Goal: Transaction & Acquisition: Subscribe to service/newsletter

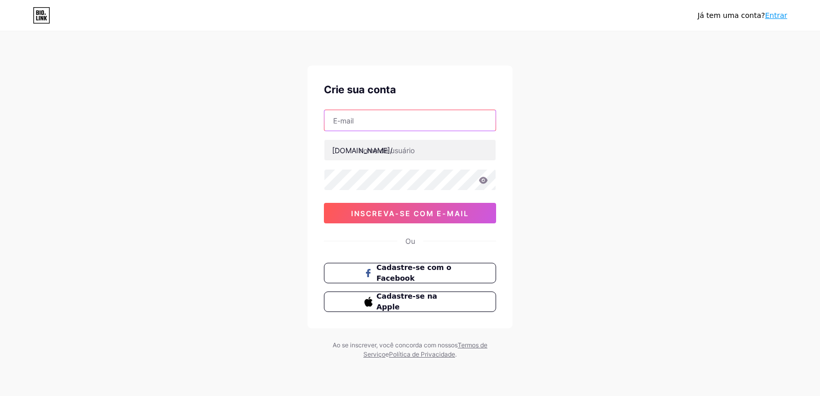
click at [402, 123] on input "text" at bounding box center [410, 120] width 171 height 21
type input "[PERSON_NAME][EMAIL_ADDRESS][DOMAIN_NAME]"
click at [415, 160] on div at bounding box center [410, 150] width 172 height 22
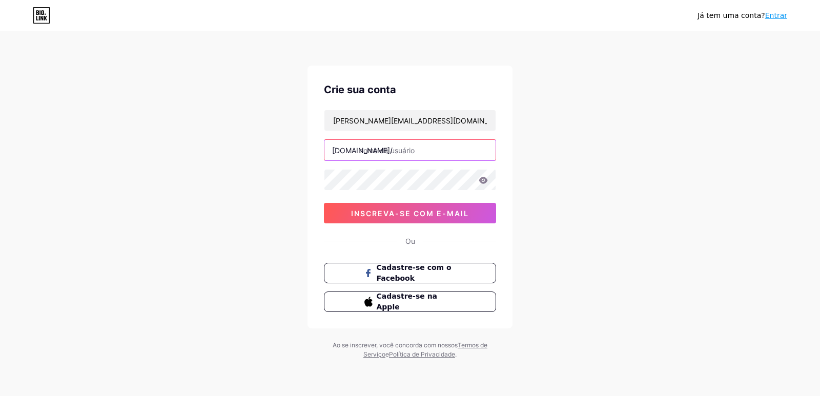
click at [419, 150] on input "text" at bounding box center [410, 150] width 171 height 21
type input "murariadv"
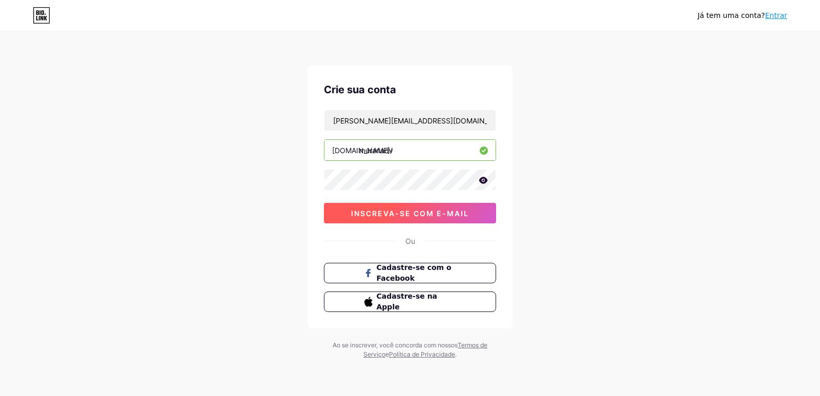
click at [437, 213] on font "inscreva-se com e-mail" at bounding box center [410, 213] width 118 height 9
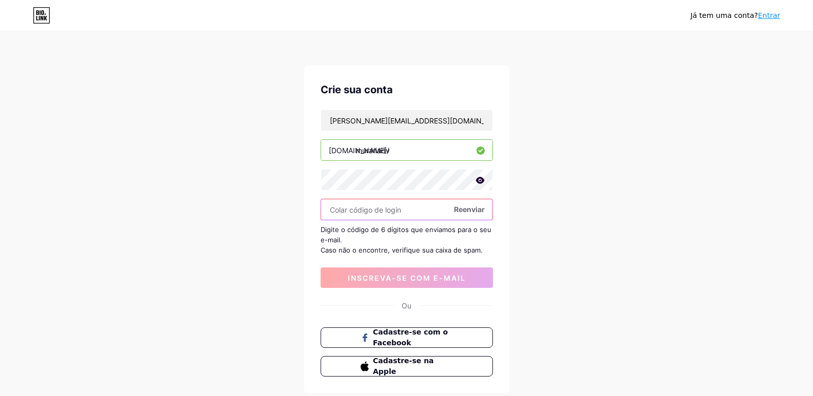
paste input "803840"
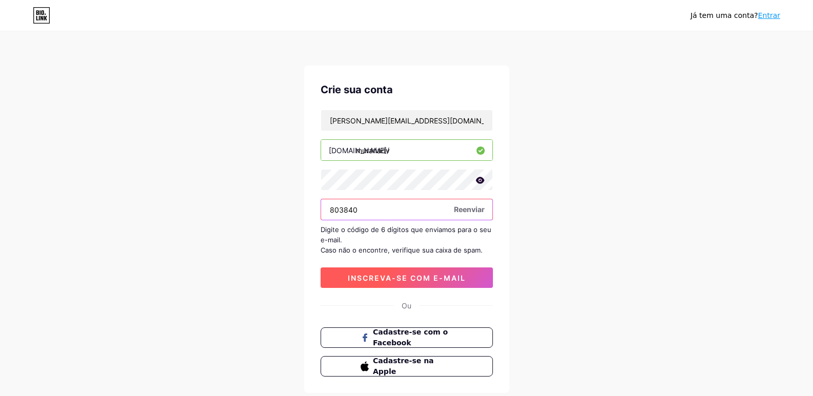
type input "803840"
click at [416, 273] on button "inscreva-se com e-mail" at bounding box center [406, 278] width 172 height 21
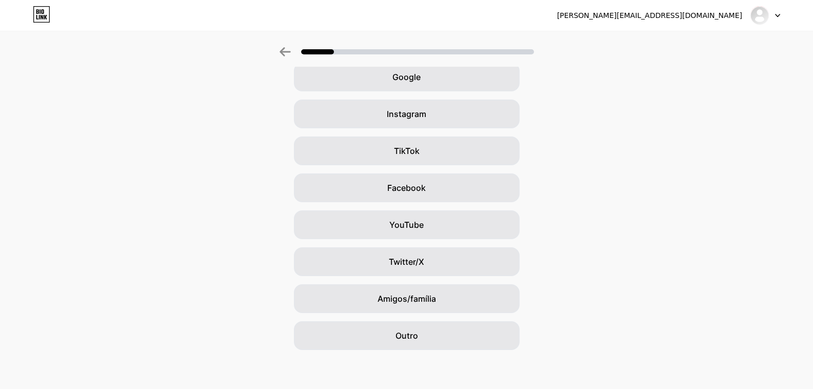
scroll to position [53, 0]
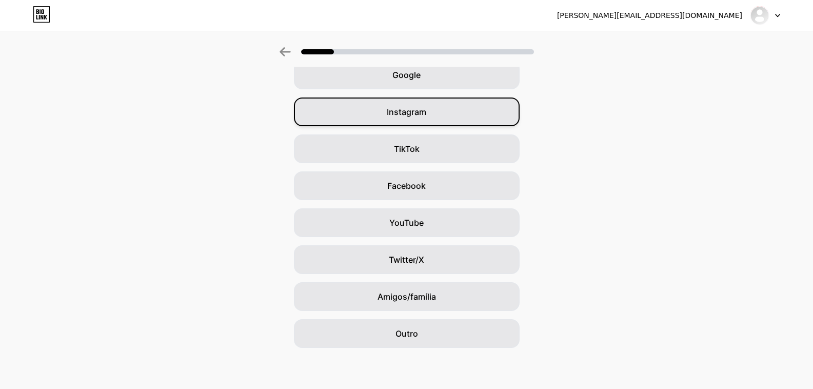
click at [452, 113] on div "Instagram" at bounding box center [407, 111] width 226 height 29
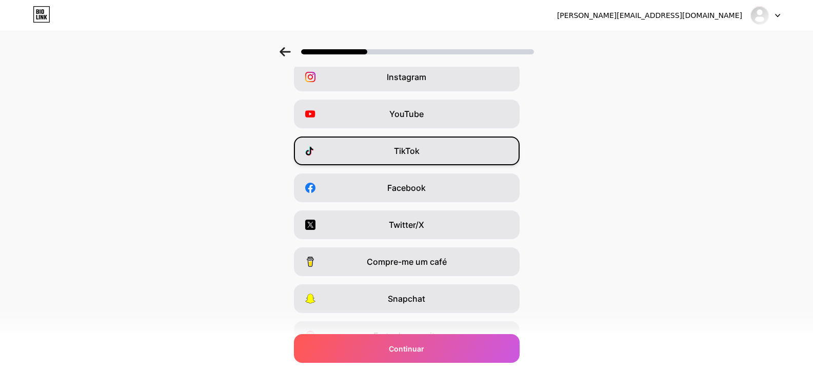
scroll to position [105, 0]
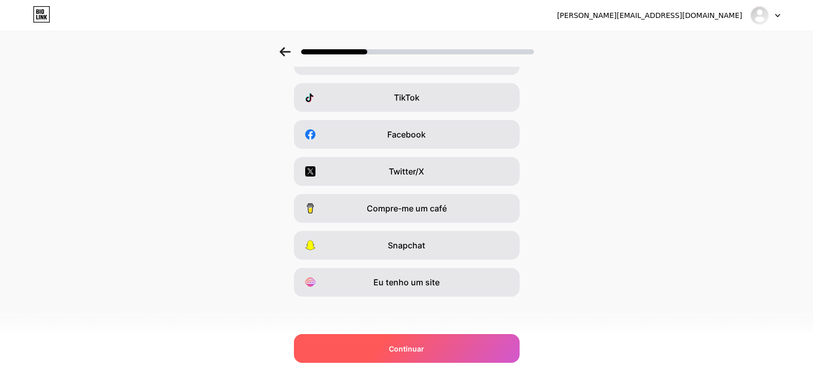
click at [421, 344] on font "Continuar" at bounding box center [406, 348] width 35 height 9
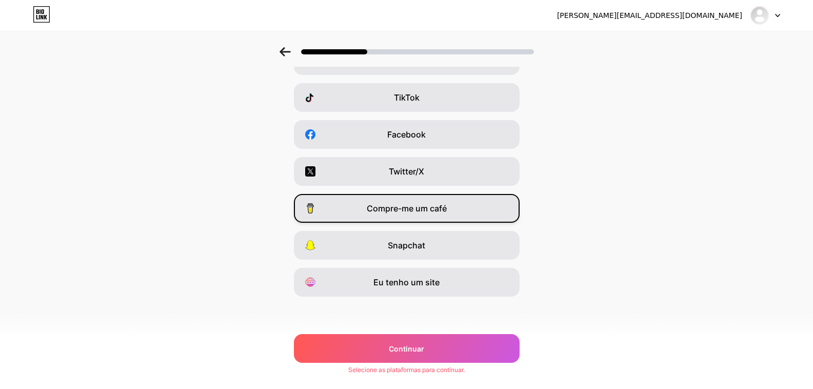
scroll to position [0, 0]
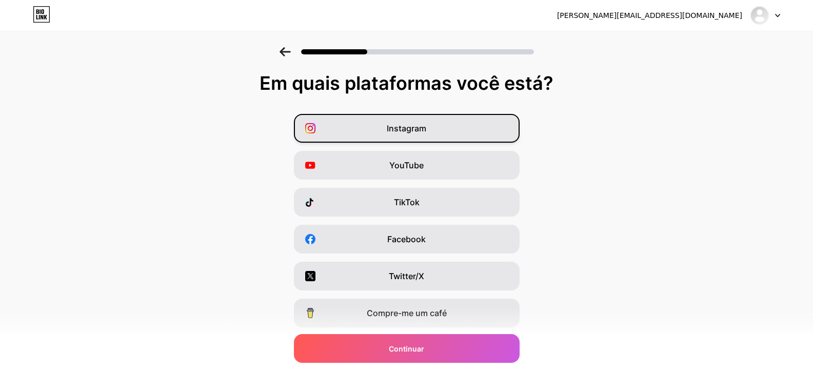
click at [426, 129] on font "Instagram" at bounding box center [406, 128] width 39 height 10
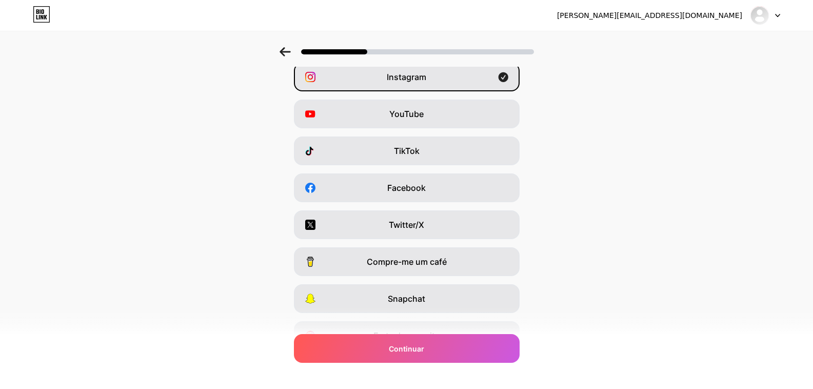
scroll to position [103, 0]
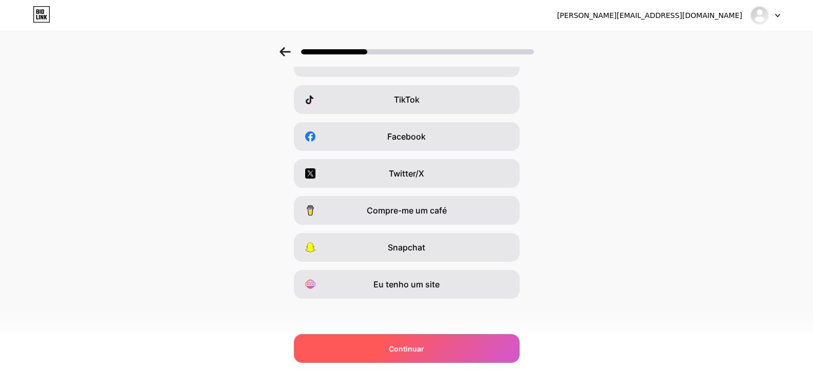
click at [405, 351] on font "Continuar" at bounding box center [406, 348] width 35 height 9
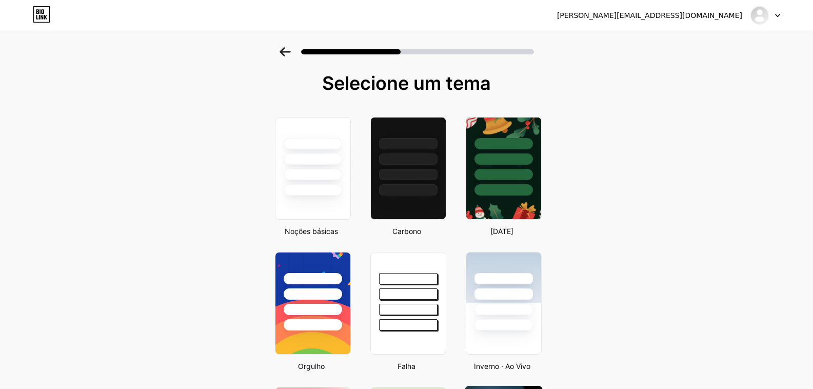
scroll to position [205, 0]
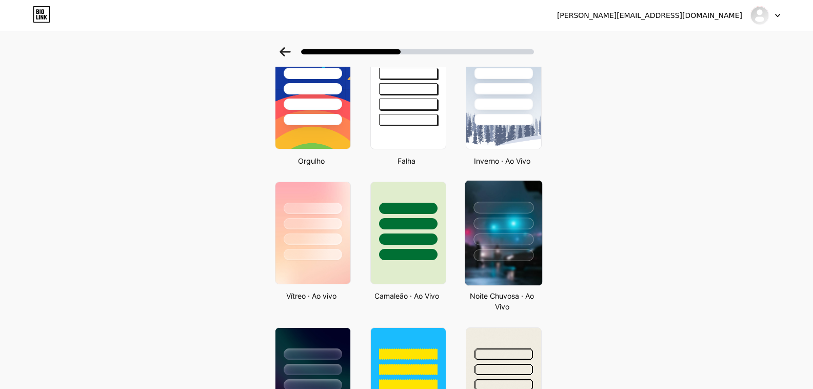
click at [524, 223] on div at bounding box center [503, 223] width 60 height 12
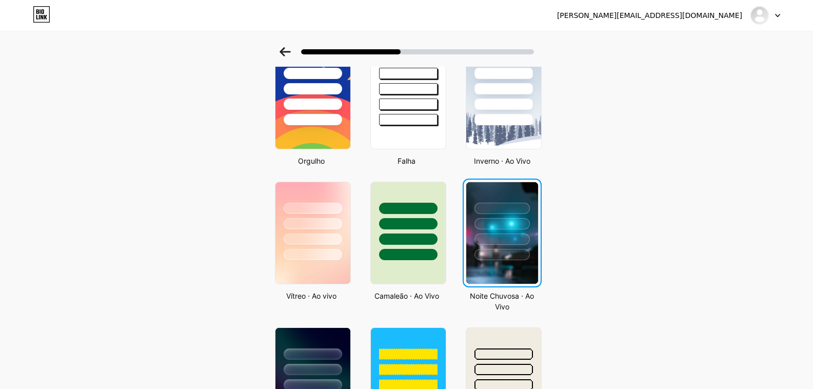
scroll to position [0, 0]
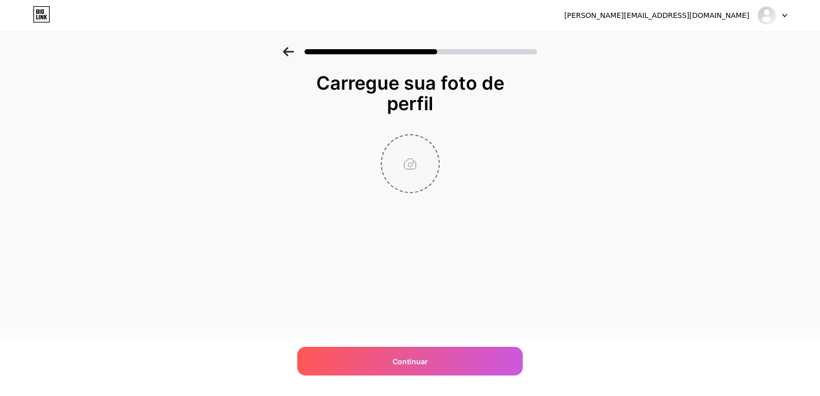
click at [396, 158] on input "file" at bounding box center [410, 163] width 57 height 57
type input "C:\fakepath\WhatsApp Image [DATE] 14.56.23.jpeg"
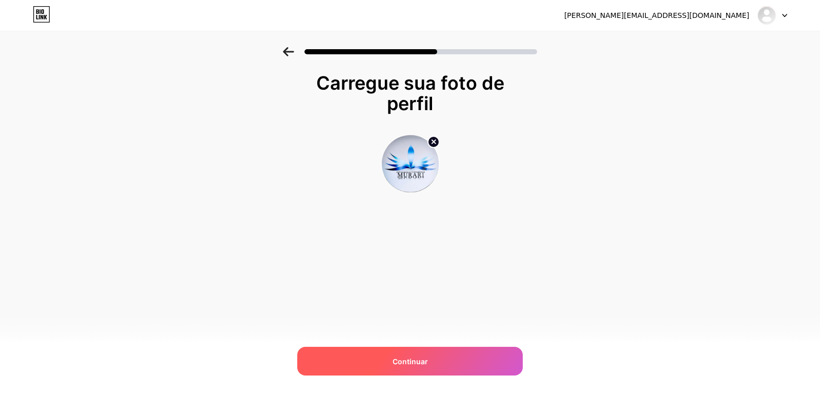
click at [449, 366] on div "Continuar" at bounding box center [410, 361] width 226 height 29
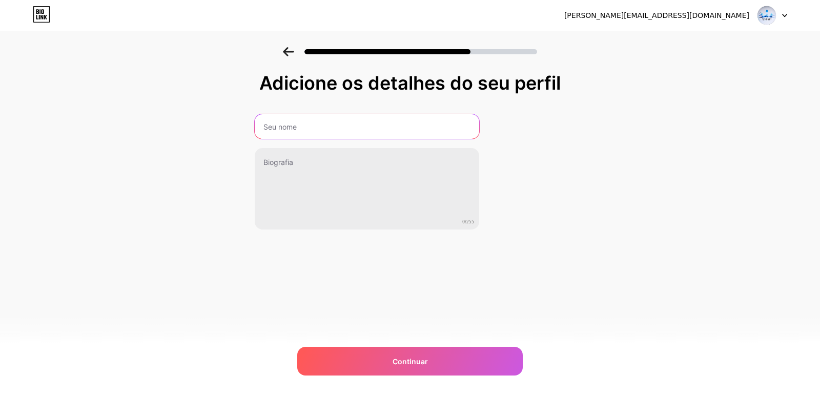
click at [339, 128] on input "text" at bounding box center [367, 126] width 225 height 25
type input "[PERSON_NAME]"
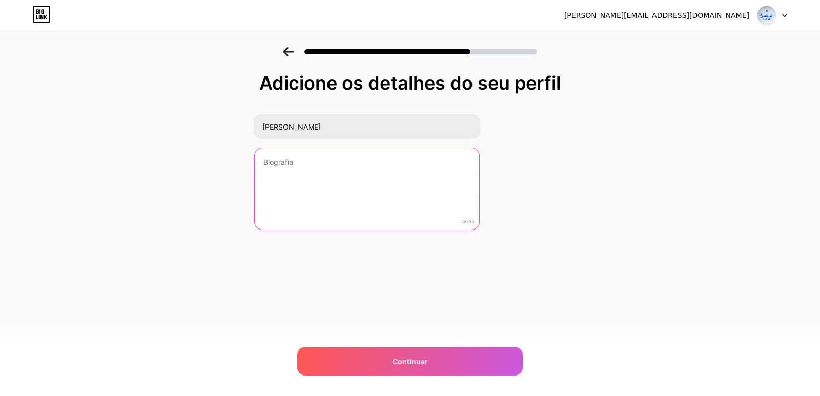
click at [291, 179] on textarea at bounding box center [367, 189] width 225 height 83
paste textarea "Direito Previdenciário & Trαbαlhista"
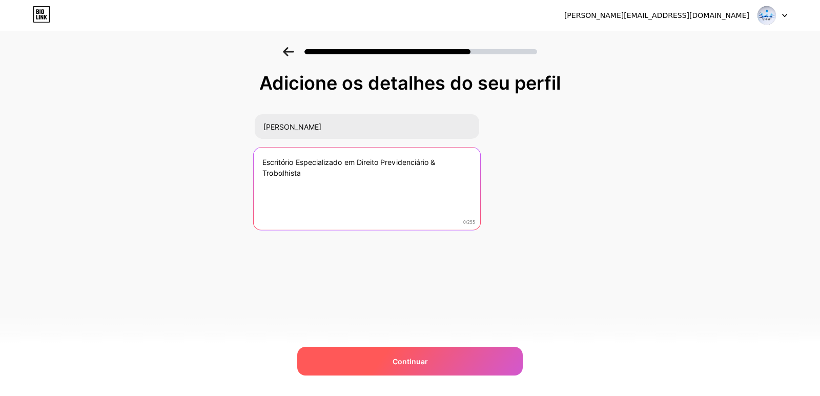
type textarea "Escritório Especializado em Direito Previdenciário & Trαbαlhista"
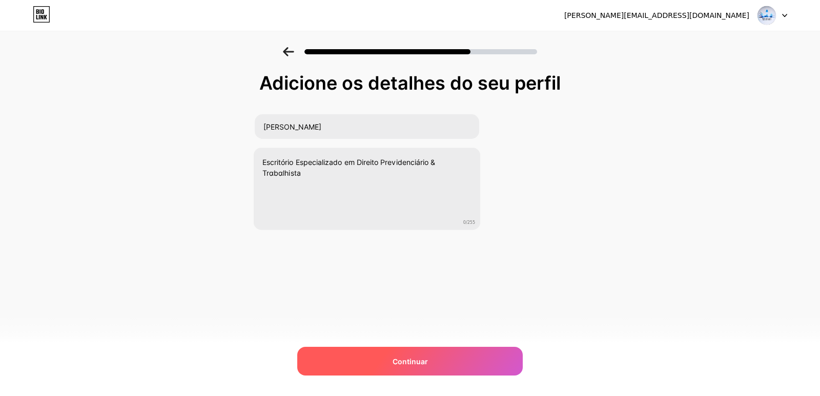
click at [353, 360] on div "Continuar" at bounding box center [410, 361] width 226 height 29
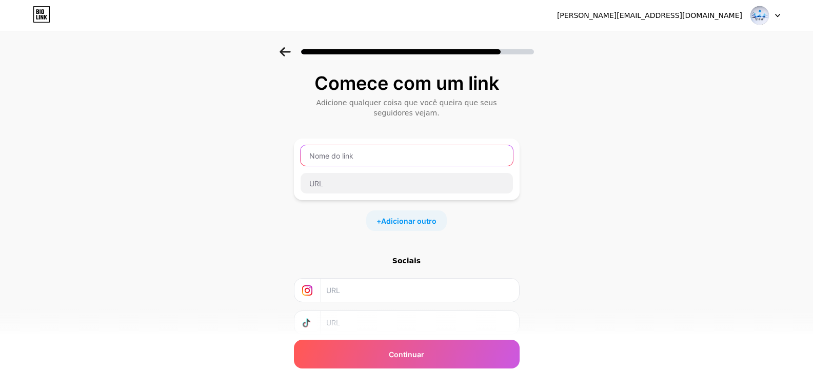
click at [414, 155] on input "text" at bounding box center [406, 155] width 212 height 21
paste input "[URL][DOMAIN_NAME]"
type input "h"
type input "w"
type input "Whatsapp para Atendimento"
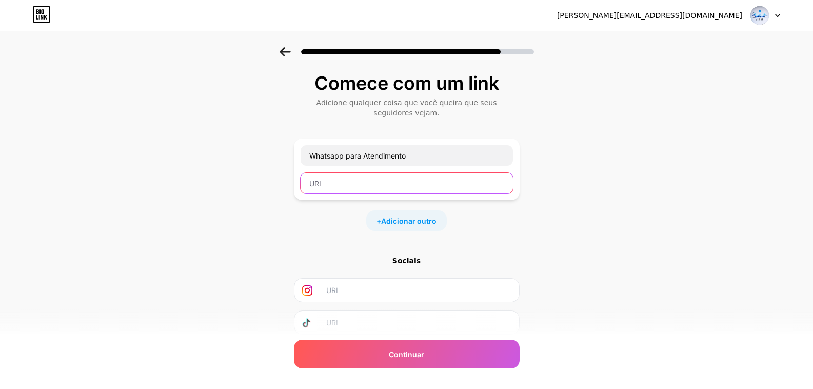
click at [394, 185] on input "text" at bounding box center [406, 183] width 212 height 21
paste input "[URL][DOMAIN_NAME]"
type input "[URL][DOMAIN_NAME]"
click at [497, 218] on div "+ Adicionar outro" at bounding box center [407, 220] width 226 height 21
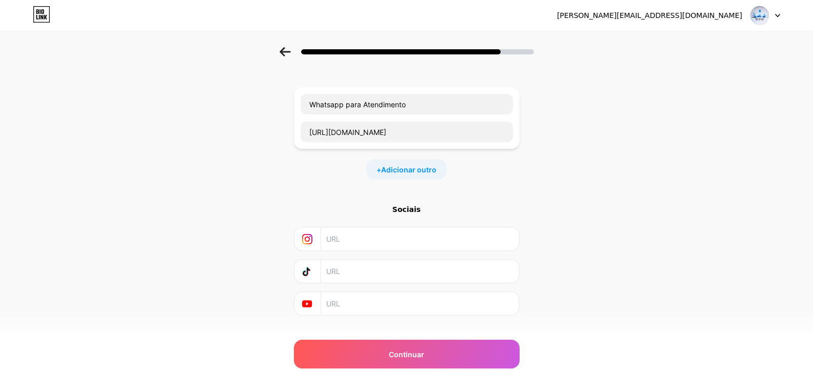
scroll to position [70, 0]
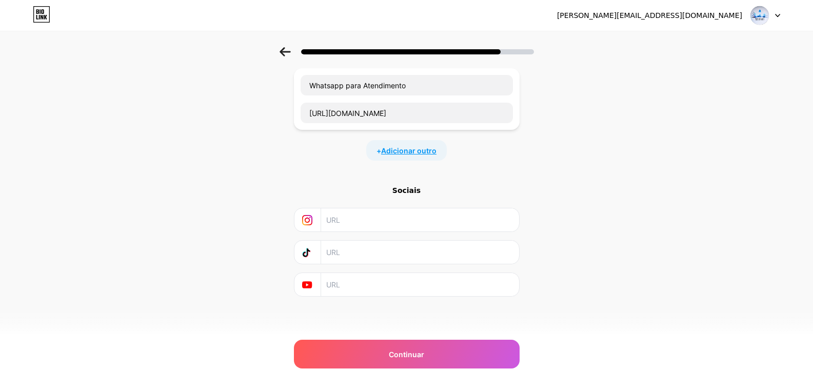
click at [400, 152] on font "Adicionar outro" at bounding box center [408, 150] width 55 height 9
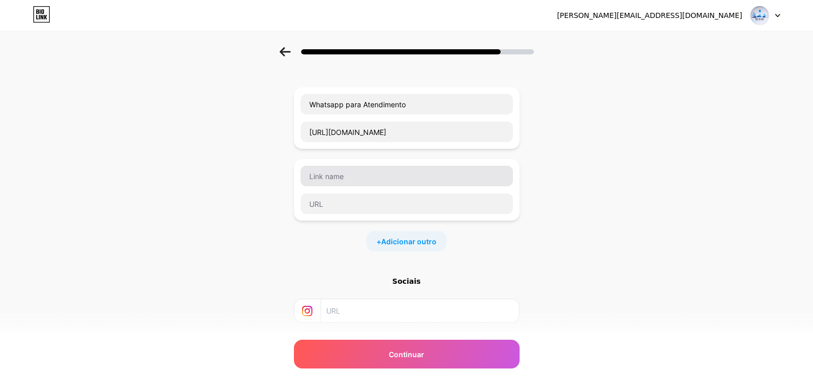
scroll to position [0, 0]
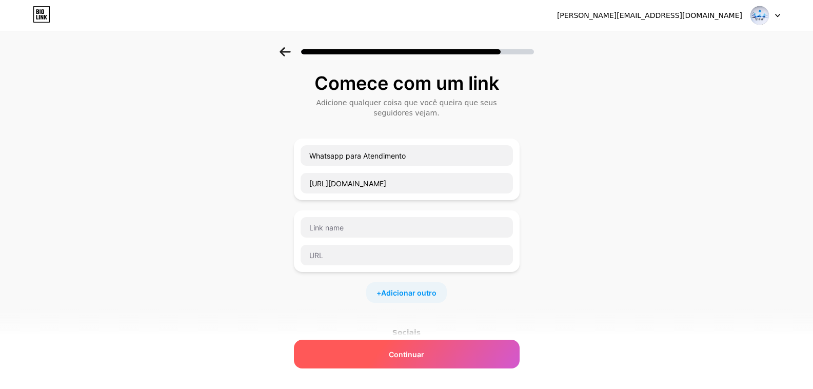
drag, startPoint x: 472, startPoint y: 353, endPoint x: 512, endPoint y: 353, distance: 40.0
click at [472, 353] on div "Continuar" at bounding box center [407, 353] width 226 height 29
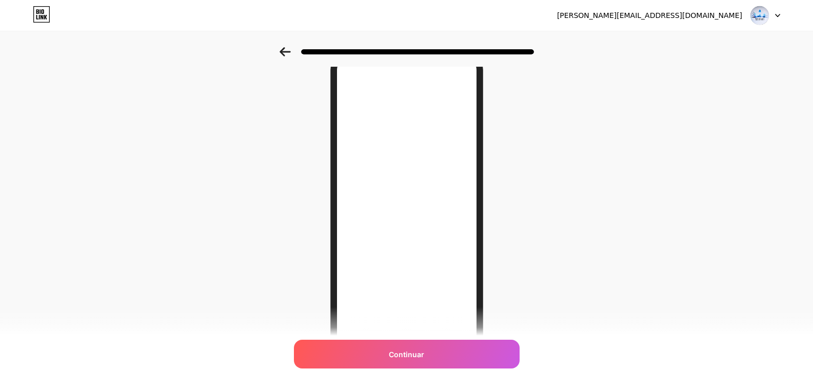
scroll to position [103, 0]
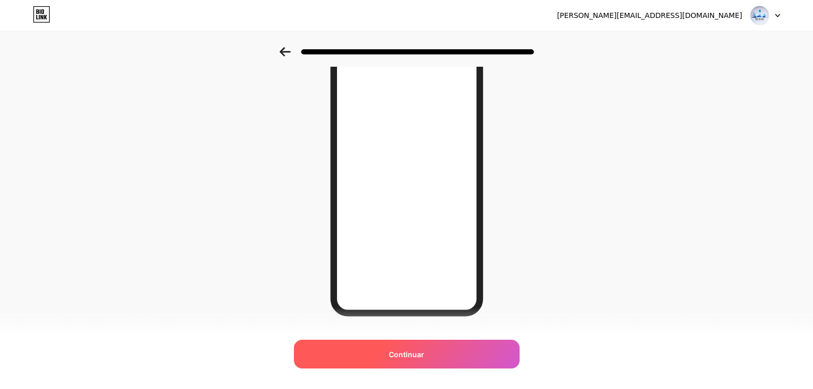
click at [423, 355] on font "Continuar" at bounding box center [406, 354] width 35 height 9
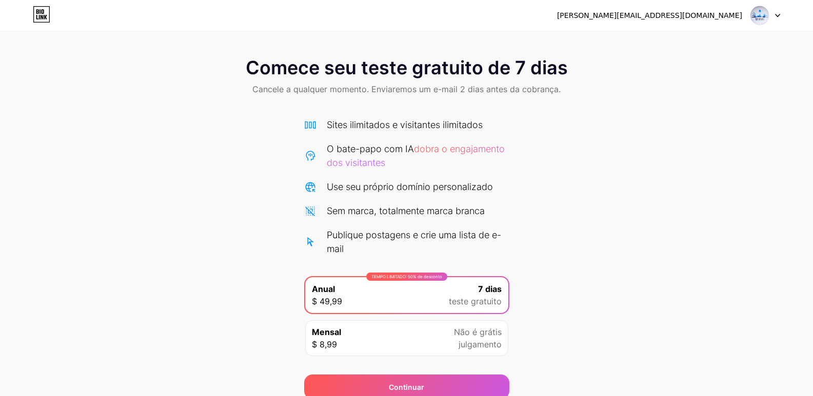
scroll to position [44, 0]
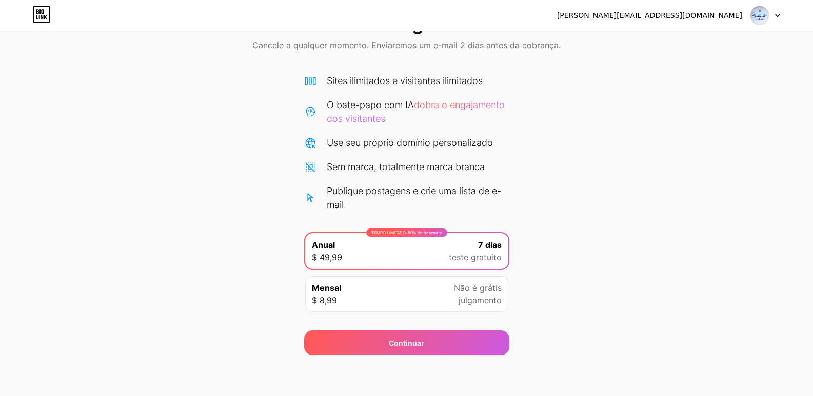
click at [481, 277] on div "Mensal $ 8,99 Não é grátis julgamento" at bounding box center [406, 294] width 205 height 38
click at [479, 289] on font "Não é grátis" at bounding box center [478, 288] width 48 height 10
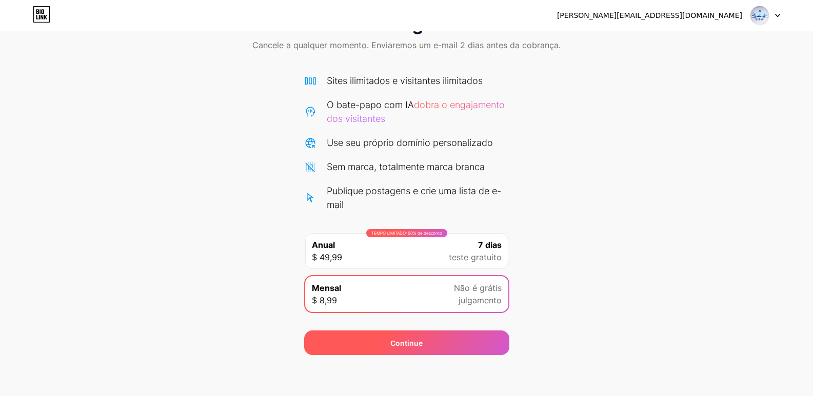
click at [435, 341] on div "Continue" at bounding box center [406, 343] width 205 height 25
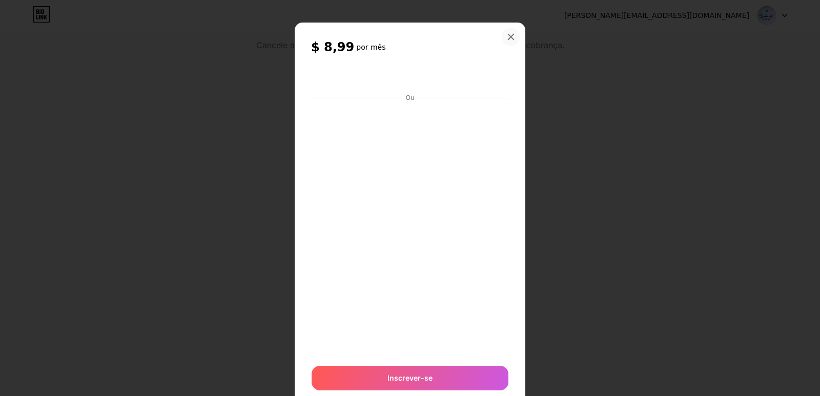
click at [513, 35] on div at bounding box center [511, 37] width 18 height 18
